Goal: Task Accomplishment & Management: Manage account settings

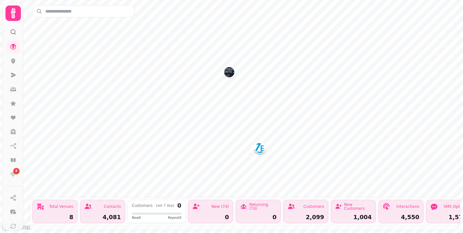
click at [14, 18] on icon at bounding box center [13, 13] width 13 height 13
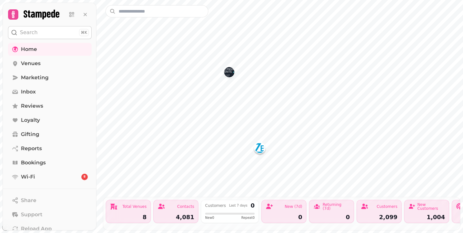
scroll to position [78, 0]
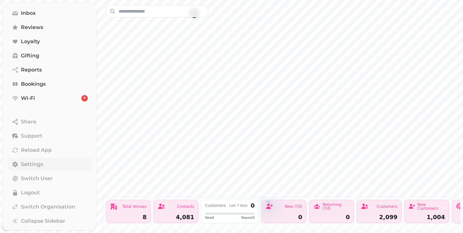
click at [37, 164] on span "Settings" at bounding box center [32, 164] width 22 height 8
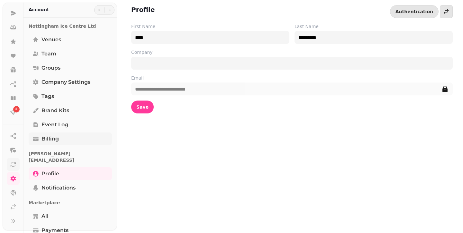
click at [51, 142] on span "Billing" at bounding box center [49, 139] width 17 height 8
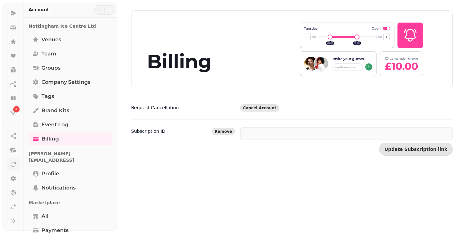
click at [146, 135] on dt "Subscription ID Remove" at bounding box center [183, 141] width 104 height 28
click at [185, 131] on div "Subscription ID Remove" at bounding box center [183, 131] width 104 height 8
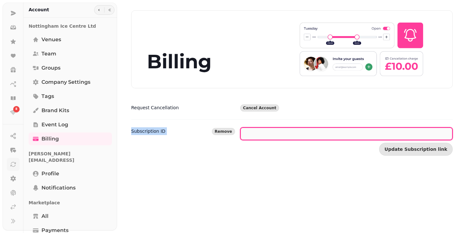
click at [290, 139] on input "text" at bounding box center [346, 133] width 213 height 13
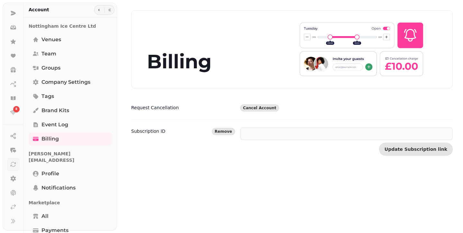
click at [306, 110] on dd "Cancel Account" at bounding box center [346, 108] width 213 height 8
